Goal: Navigation & Orientation: Understand site structure

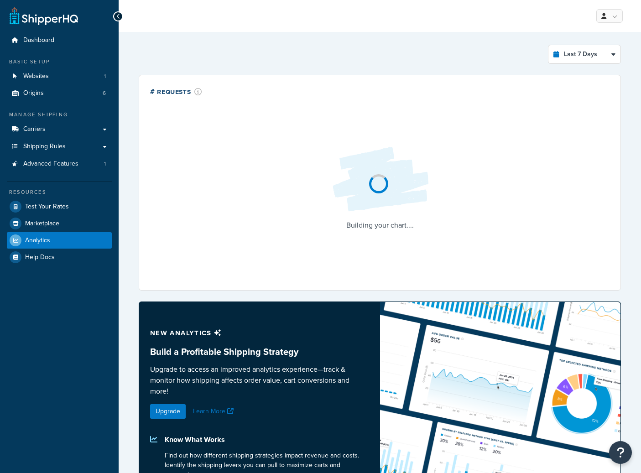
select select "last_7_days"
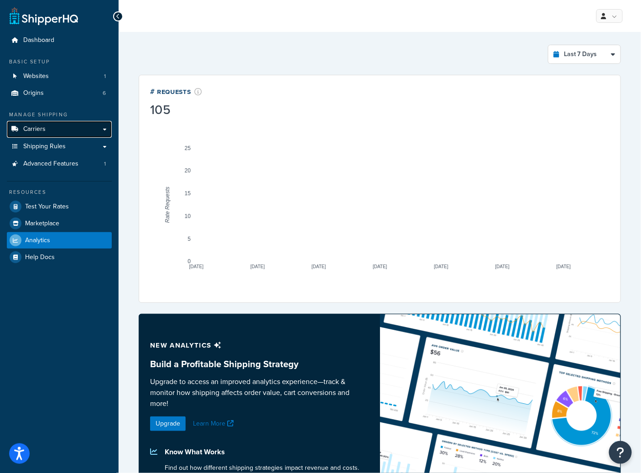
click at [55, 135] on link "Carriers" at bounding box center [59, 129] width 105 height 17
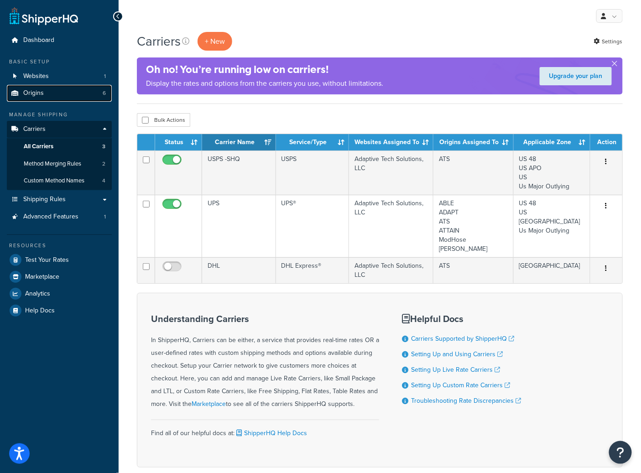
click at [45, 98] on link "Origins 6" at bounding box center [59, 93] width 105 height 17
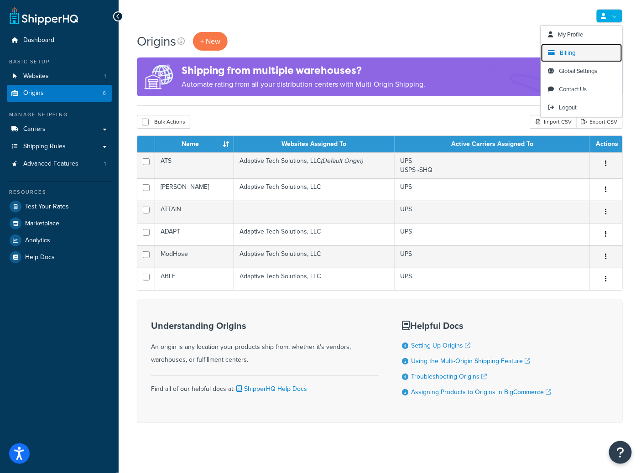
click at [577, 49] on link "Billing" at bounding box center [581, 53] width 81 height 18
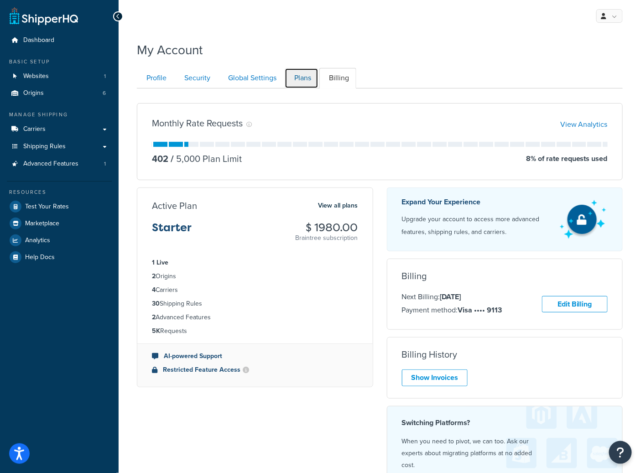
click at [312, 82] on link "Plans" at bounding box center [302, 78] width 34 height 21
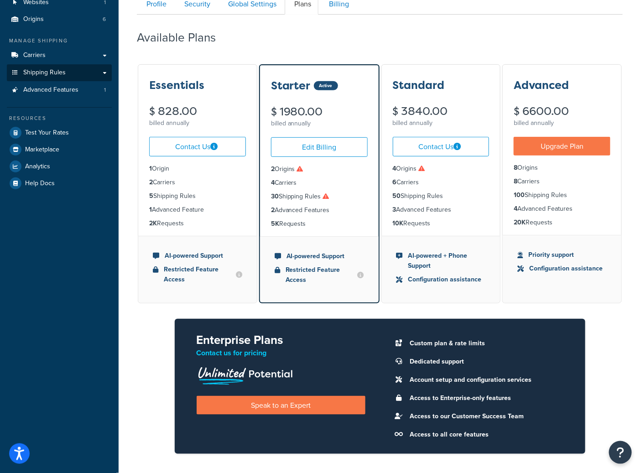
scroll to position [54, 0]
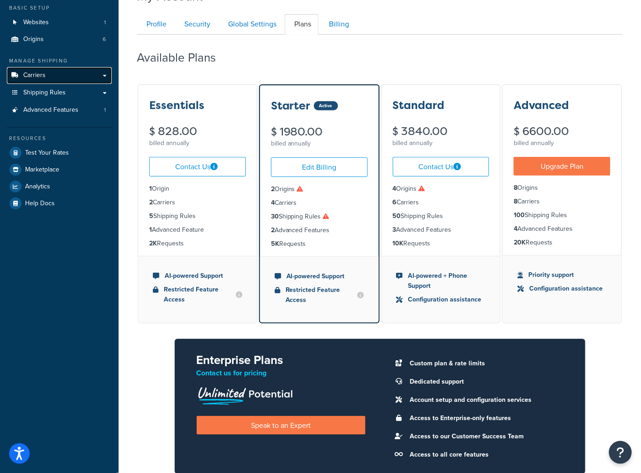
click at [50, 78] on link "Carriers" at bounding box center [59, 75] width 105 height 17
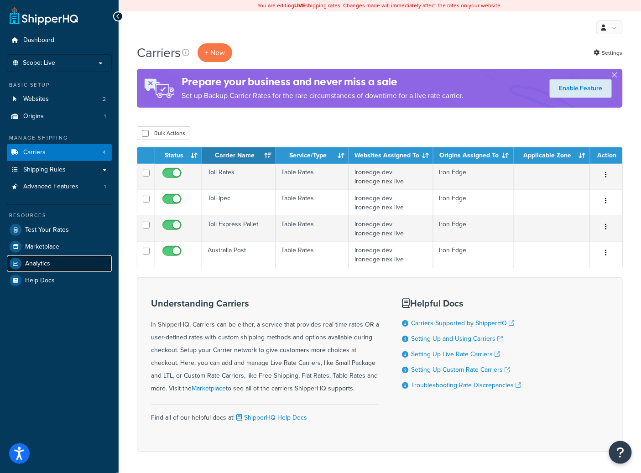
click at [74, 268] on link "Analytics" at bounding box center [59, 263] width 105 height 16
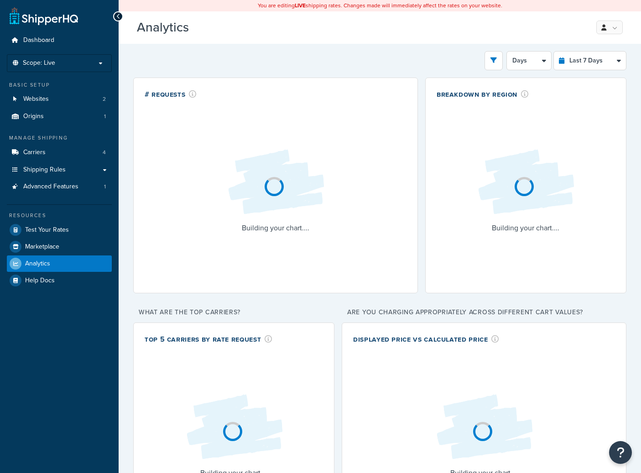
select select "last_7_days"
